Goal: Task Accomplishment & Management: Use online tool/utility

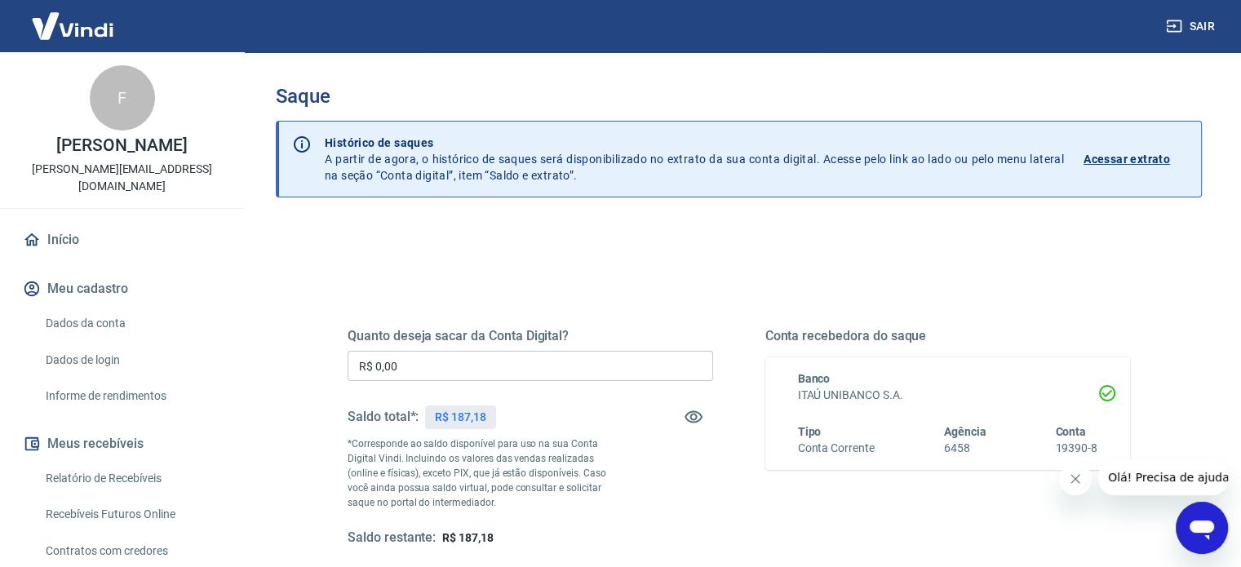
click at [1074, 481] on icon "Fechar mensagem da empresa" at bounding box center [1075, 479] width 8 height 8
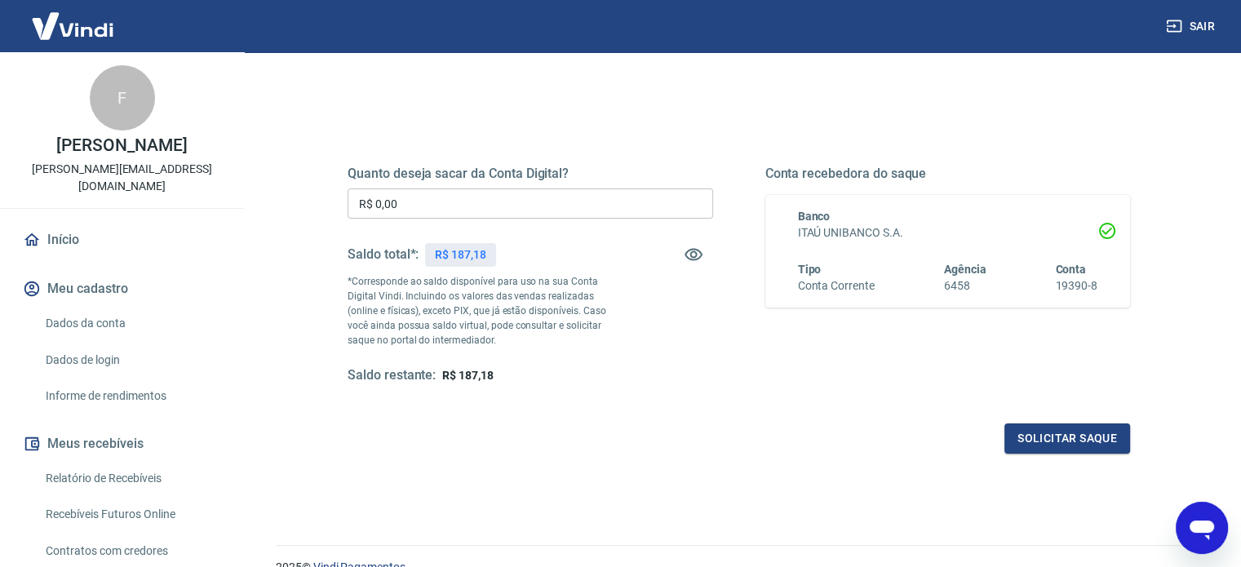
scroll to position [163, 0]
click at [1061, 436] on button "Solicitar saque" at bounding box center [1067, 438] width 126 height 30
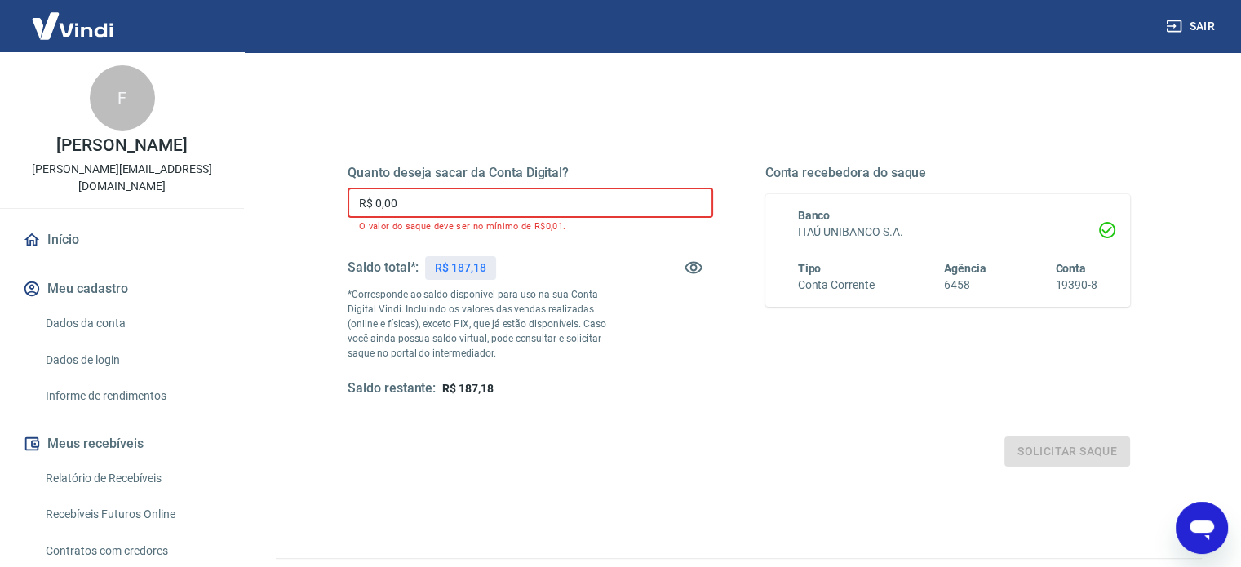
drag, startPoint x: 421, startPoint y: 203, endPoint x: 347, endPoint y: 203, distance: 74.3
click at [348, 203] on input "R$ 0,00" at bounding box center [531, 203] width 366 height 30
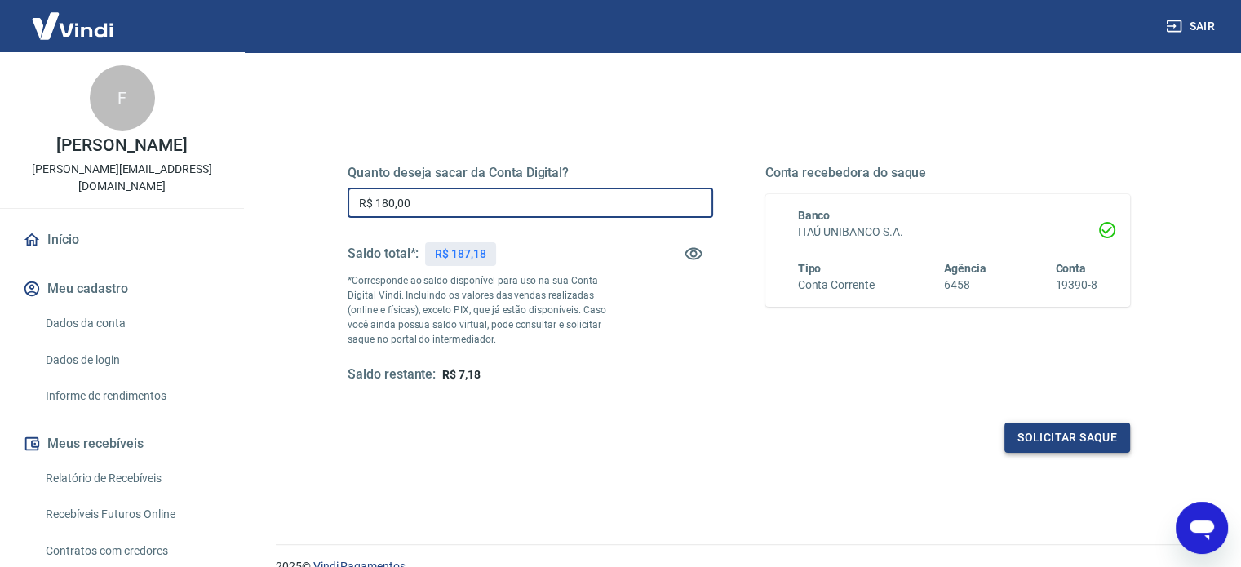
type input "R$ 180,00"
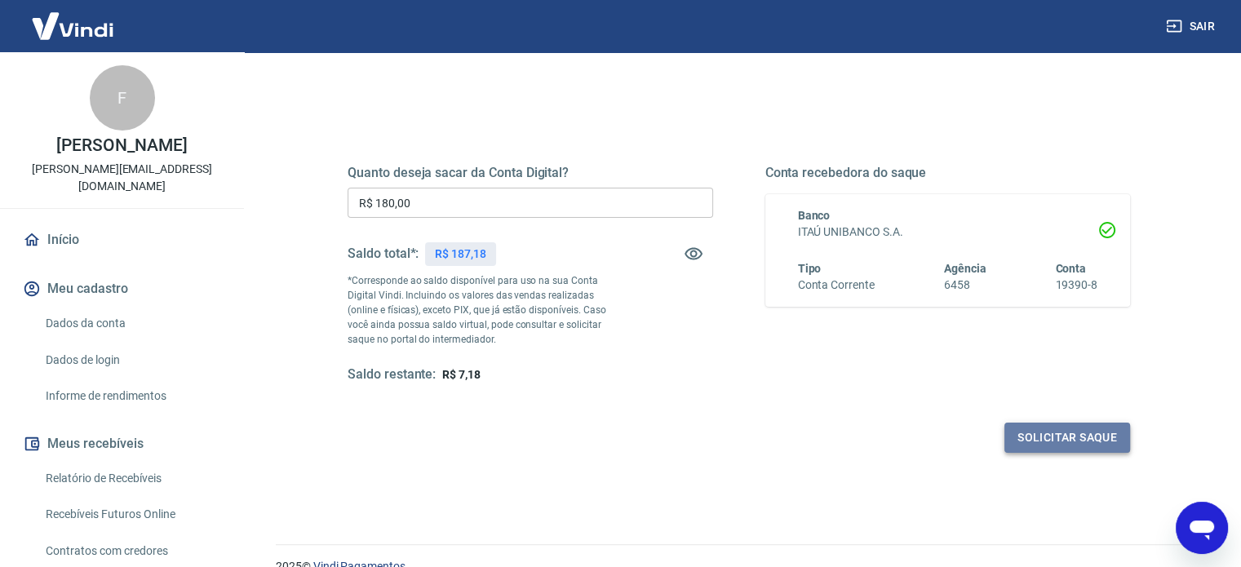
click at [1062, 435] on button "Solicitar saque" at bounding box center [1067, 438] width 126 height 30
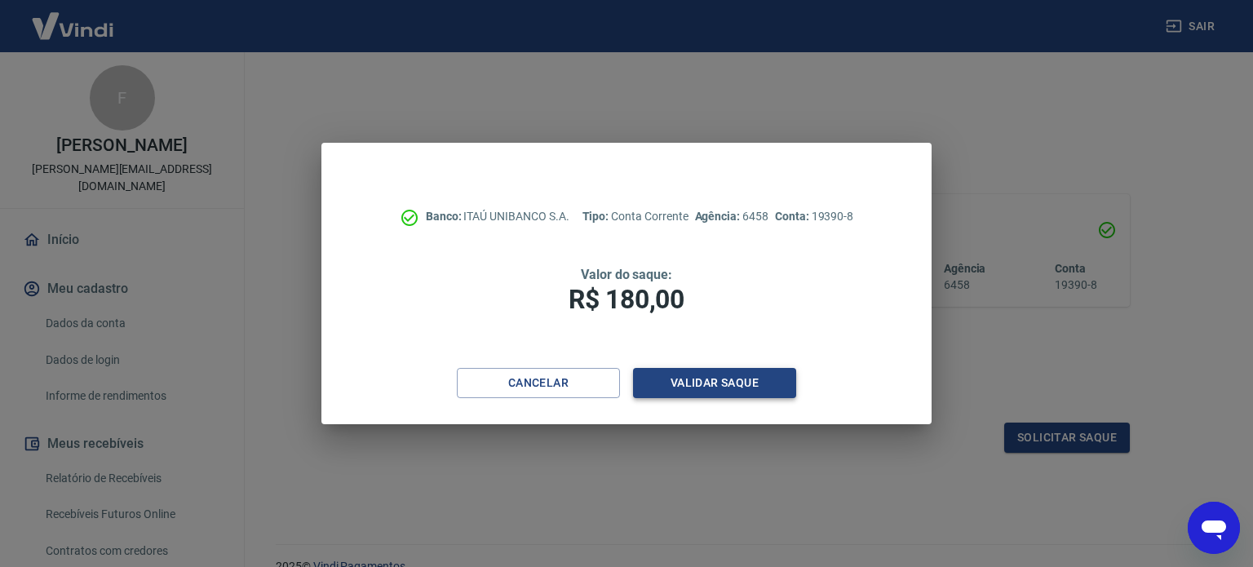
click at [698, 379] on button "Validar saque" at bounding box center [714, 383] width 163 height 30
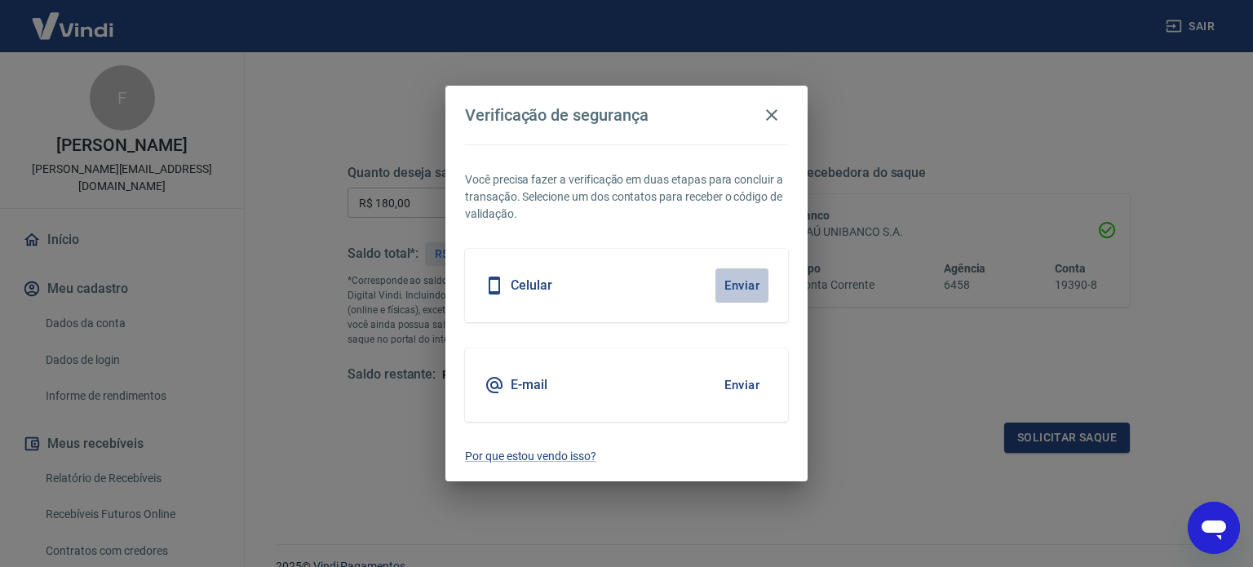
click at [744, 284] on button "Enviar" at bounding box center [742, 285] width 53 height 34
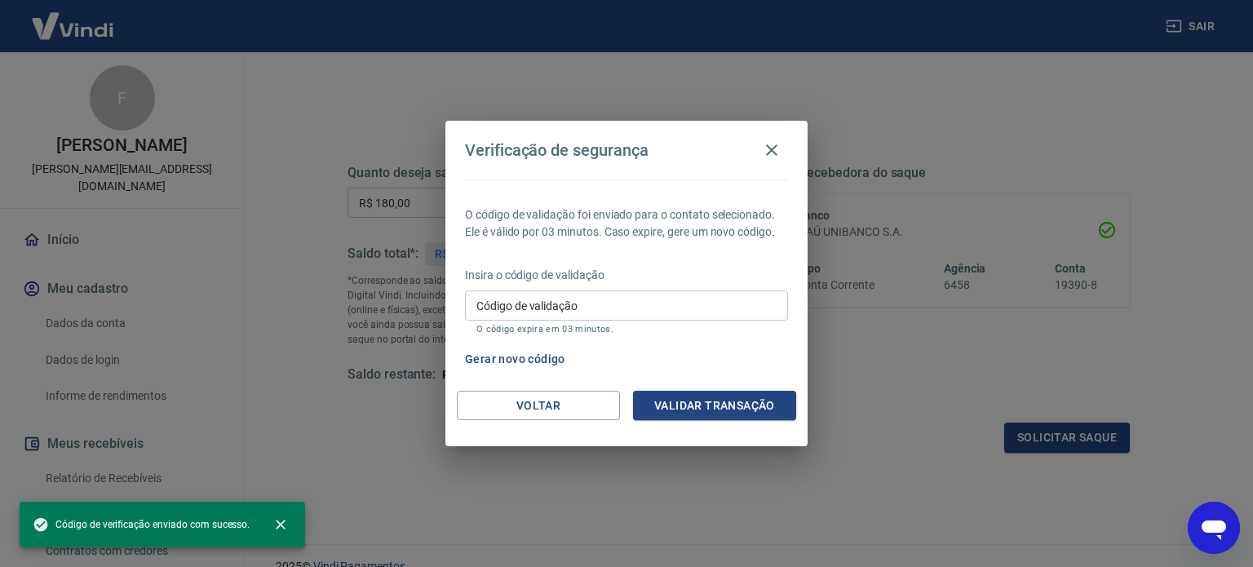
click at [565, 305] on input "Código de validação" at bounding box center [626, 305] width 323 height 30
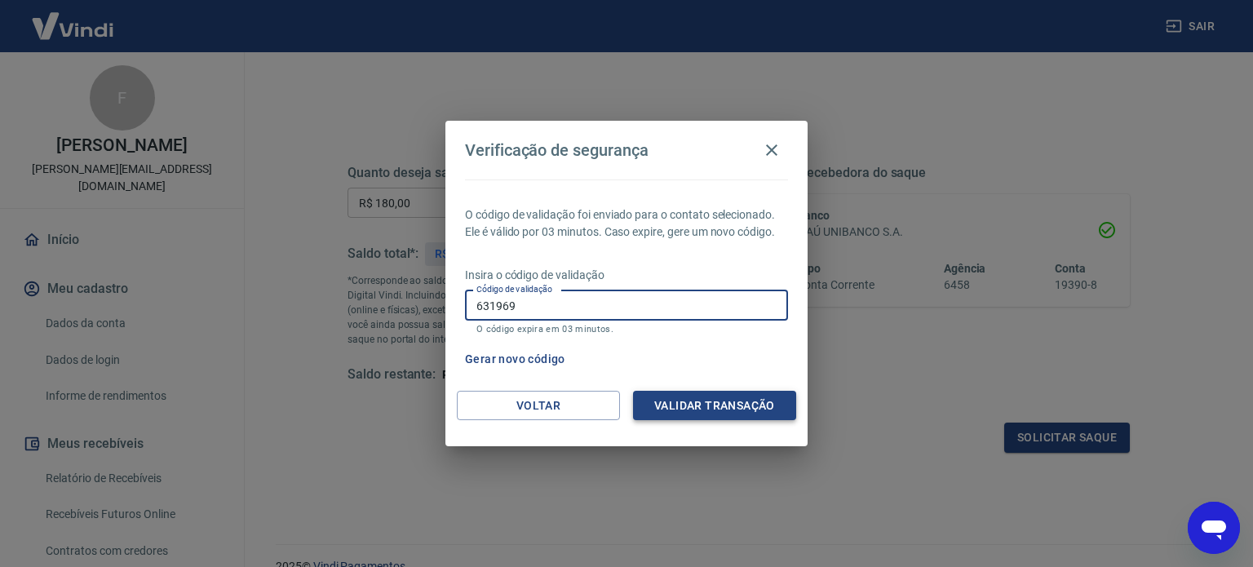
type input "631969"
click at [703, 396] on button "Validar transação" at bounding box center [714, 406] width 163 height 30
